Goal: Task Accomplishment & Management: Manage account settings

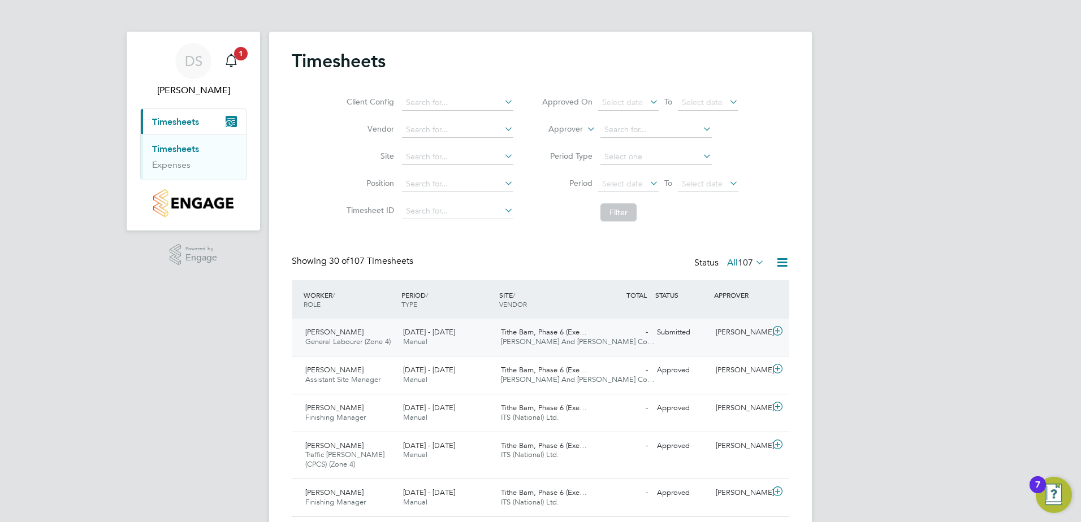
click at [335, 335] on span "[PERSON_NAME]" at bounding box center [334, 332] width 58 height 10
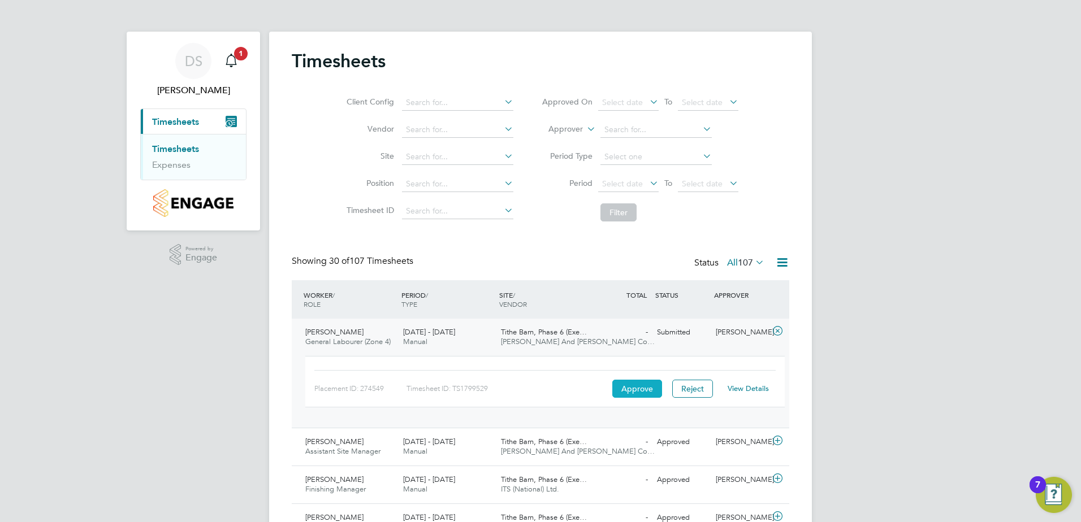
click at [652, 390] on button "Approve" at bounding box center [637, 389] width 50 height 18
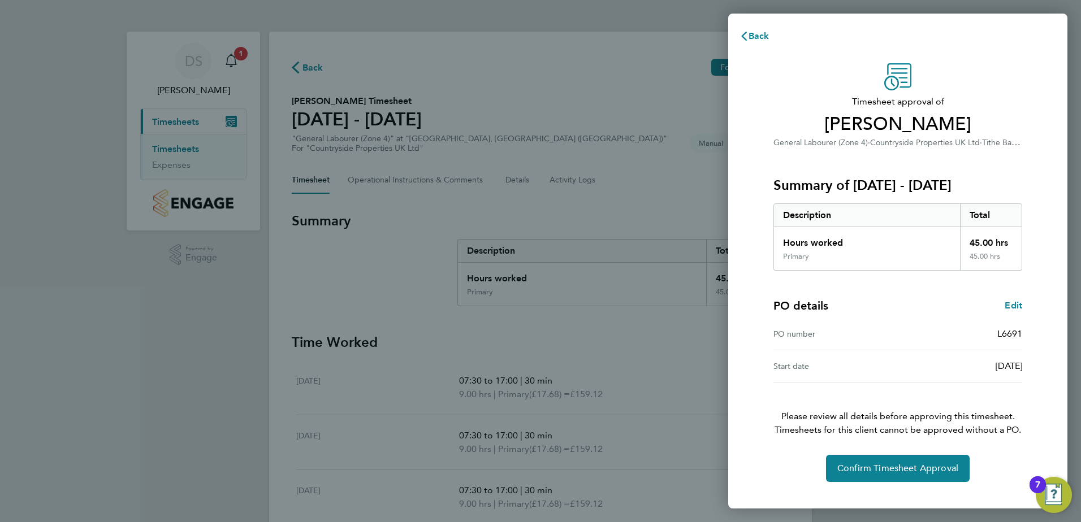
click at [912, 318] on div "PO number L6691" at bounding box center [898, 334] width 249 height 32
click at [898, 469] on span "Confirm Timesheet Approval" at bounding box center [897, 468] width 121 height 11
